Goal: Information Seeking & Learning: Learn about a topic

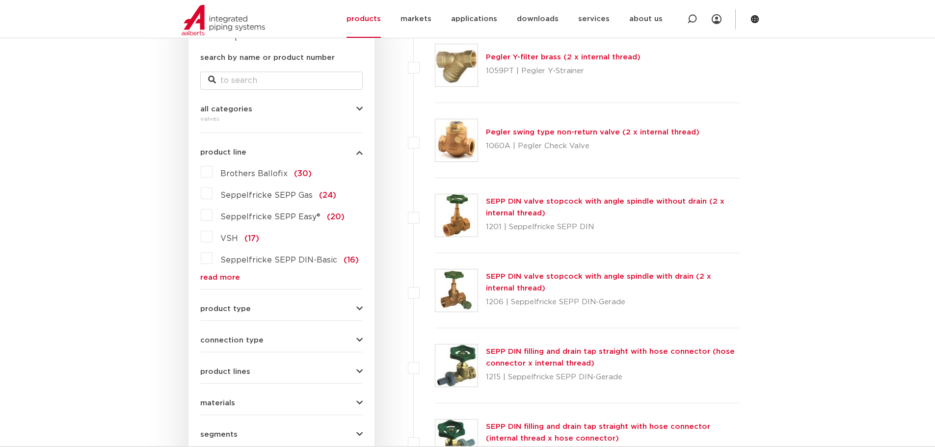
scroll to position [245, 0]
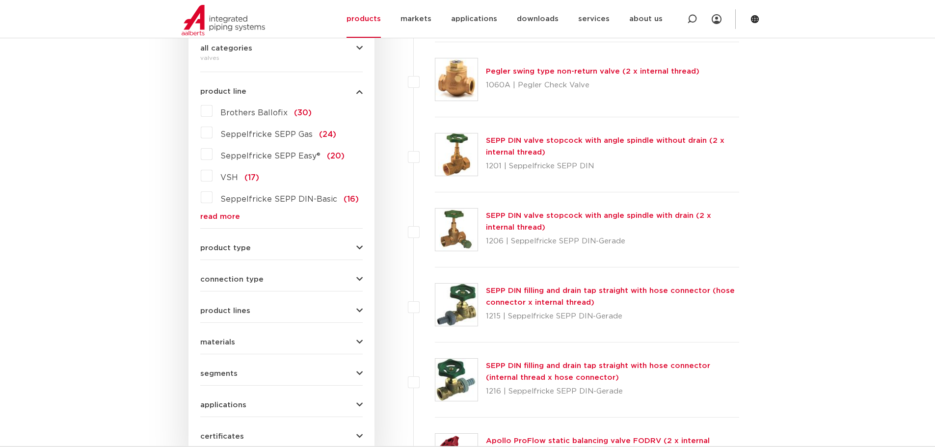
click at [216, 214] on font "read more" at bounding box center [220, 216] width 40 height 7
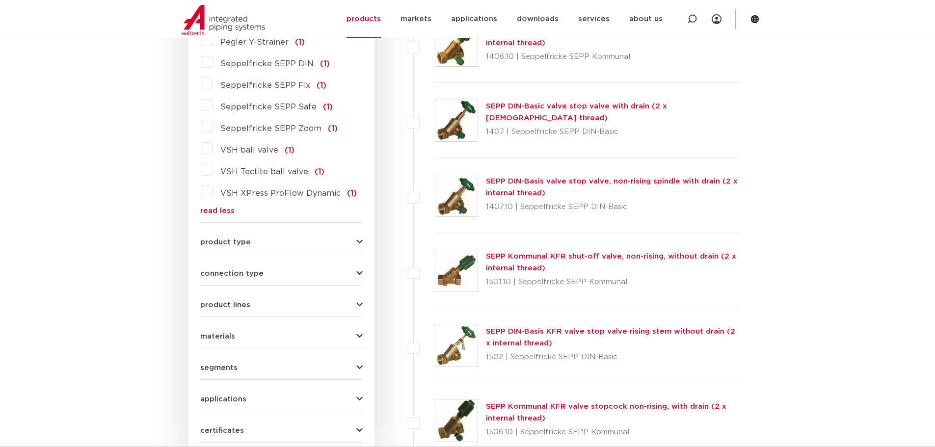
scroll to position [1128, 0]
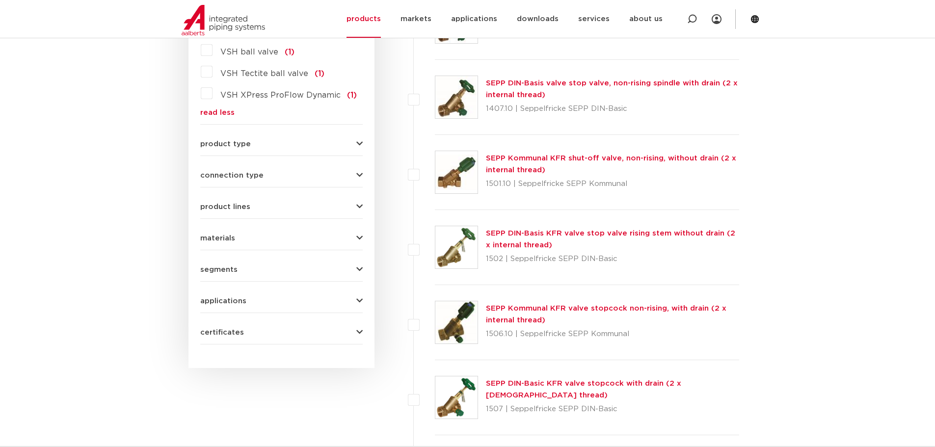
click at [359, 203] on icon "button" at bounding box center [359, 206] width 6 height 7
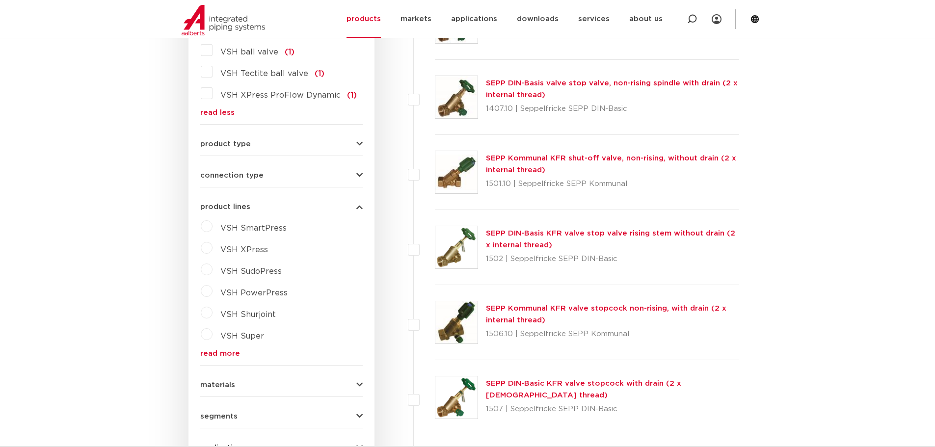
click at [359, 203] on icon "button" at bounding box center [359, 206] width 6 height 7
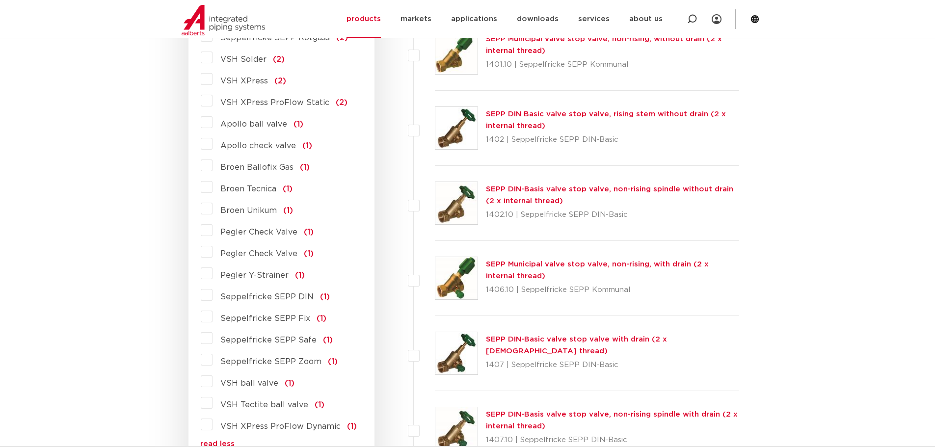
scroll to position [638, 0]
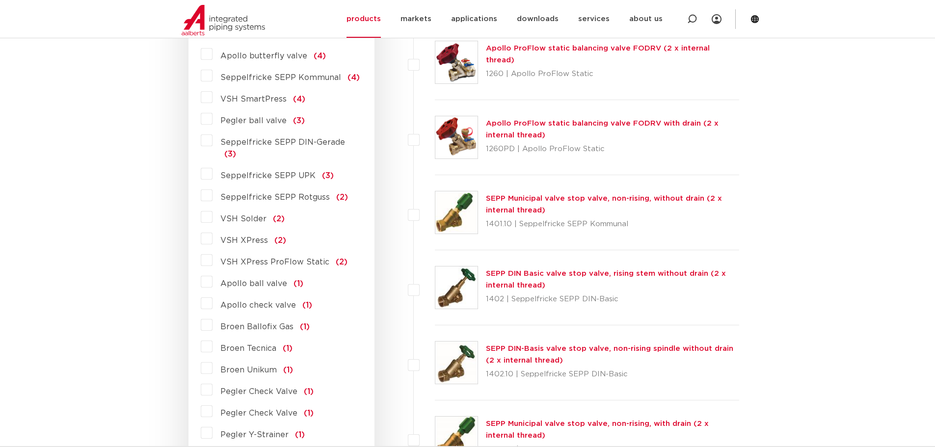
click at [212, 274] on label "Apollo ball valve (1)" at bounding box center [257, 282] width 91 height 16
click at [0, 0] on input "Apollo ball valve (1)" at bounding box center [0, 0] width 0 height 0
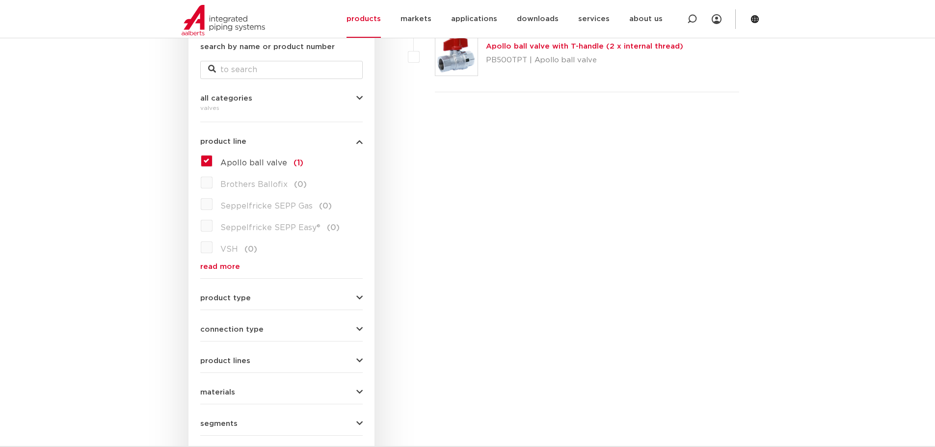
scroll to position [196, 0]
click at [214, 264] on font "read more" at bounding box center [220, 265] width 40 height 7
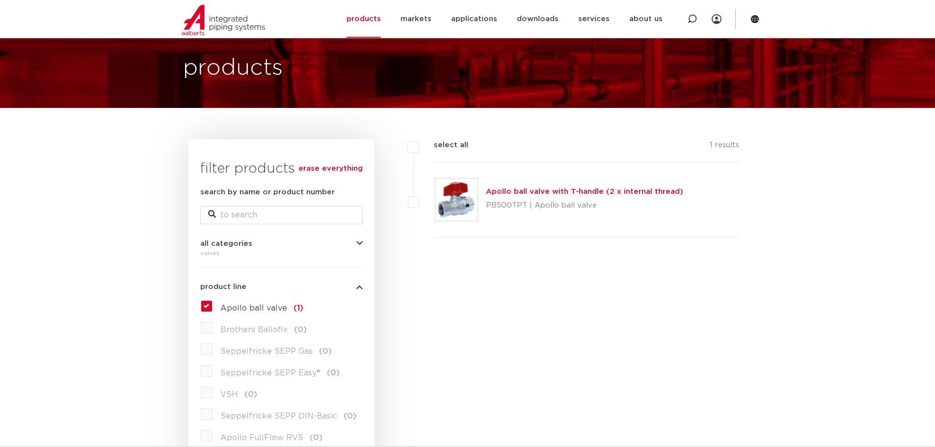
scroll to position [0, 0]
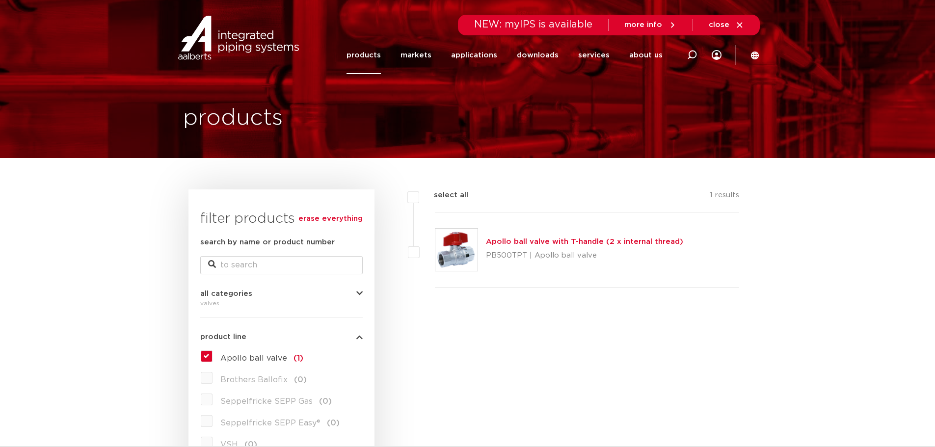
click at [212, 357] on label "Apollo ball valve (1)" at bounding box center [257, 356] width 91 height 16
click at [0, 0] on input "Apollo ball valve (1)" at bounding box center [0, 0] width 0 height 0
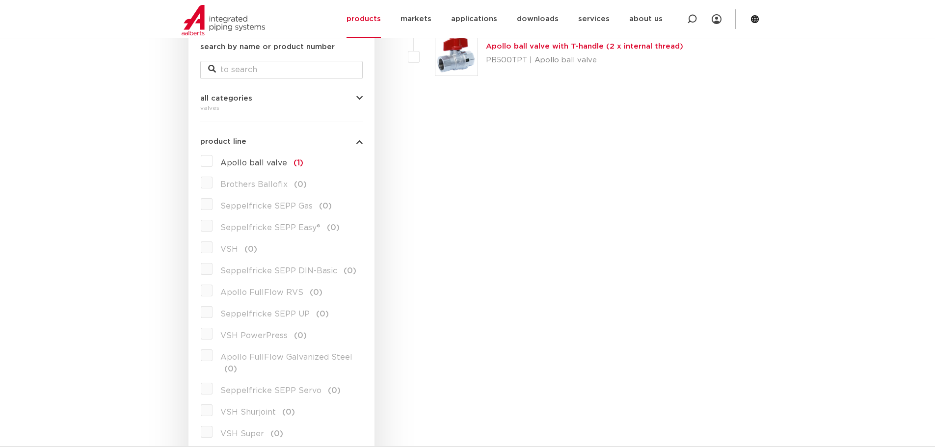
scroll to position [294, 0]
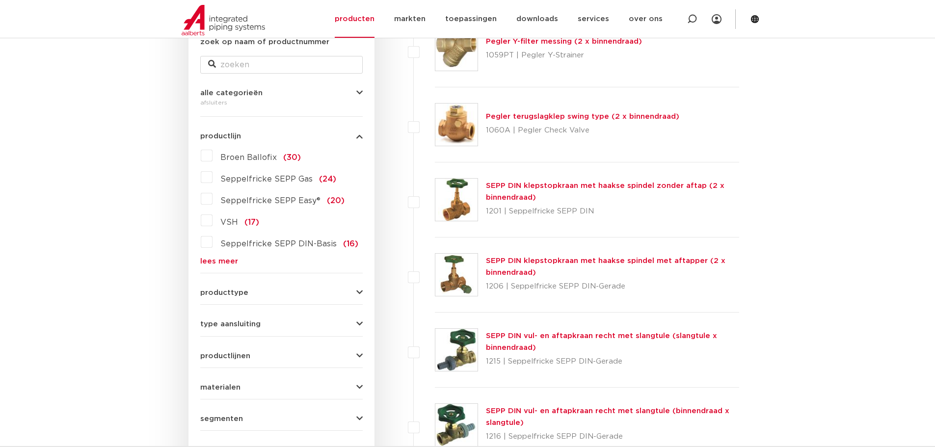
scroll to position [196, 0]
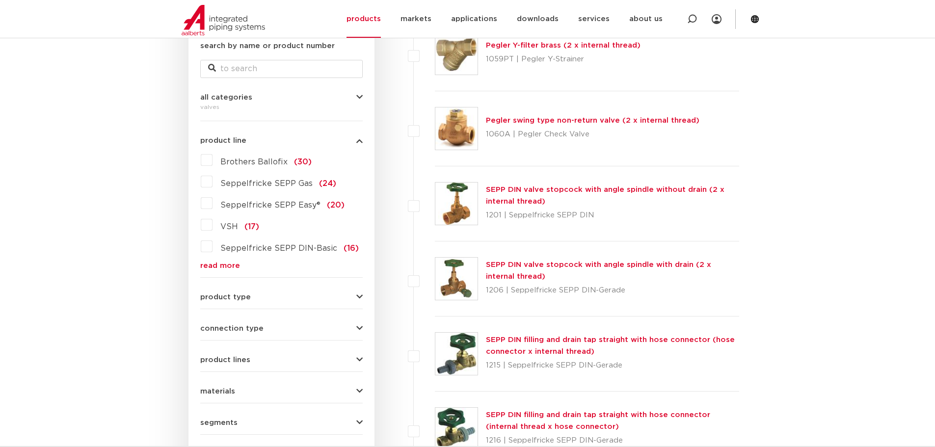
click at [363, 295] on div "erase everything filter products search by name or product number all categorie…" at bounding box center [281, 257] width 186 height 528
click at [355, 296] on button "product type" at bounding box center [281, 296] width 162 height 7
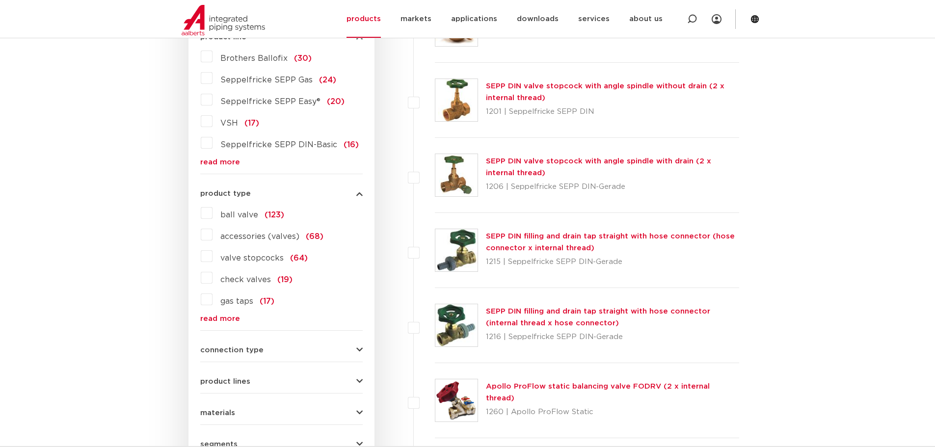
scroll to position [343, 0]
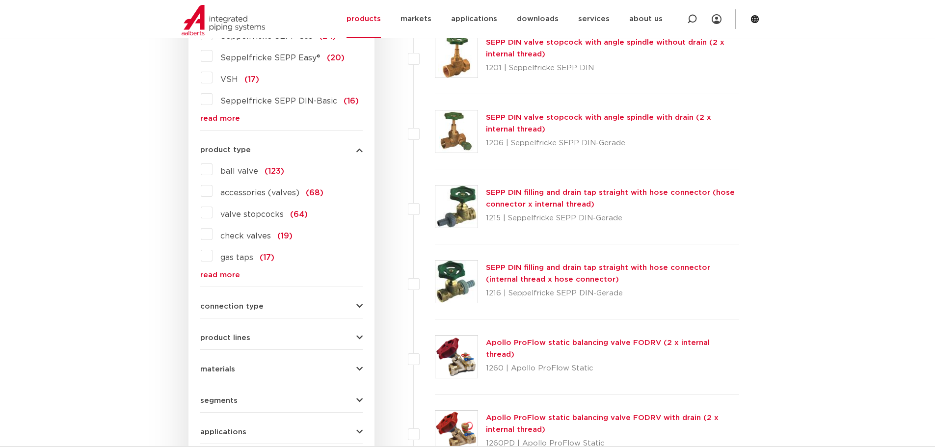
click at [212, 172] on label "ball valve (123)" at bounding box center [248, 169] width 72 height 16
click at [0, 0] on input "ball valve (123)" at bounding box center [0, 0] width 0 height 0
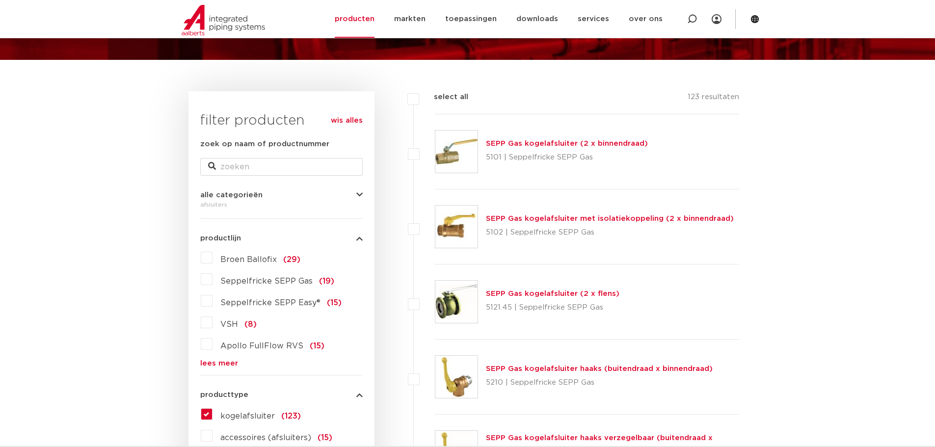
scroll to position [147, 0]
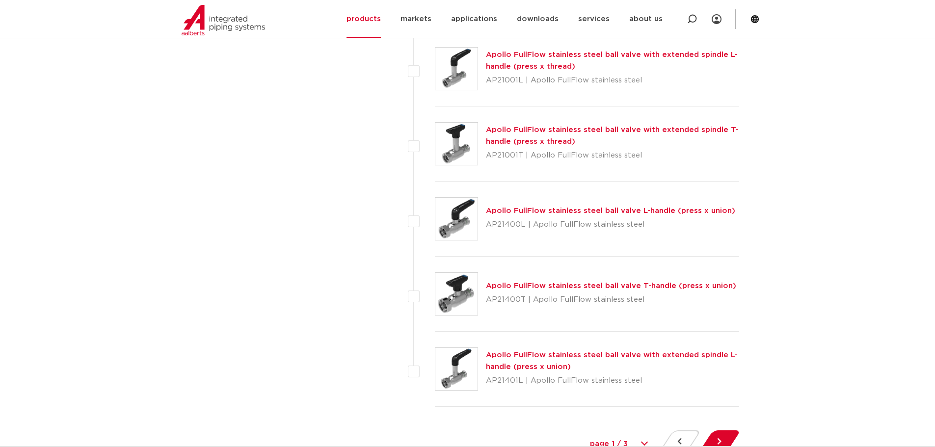
scroll to position [4612, 0]
